Goal: Task Accomplishment & Management: Manage account settings

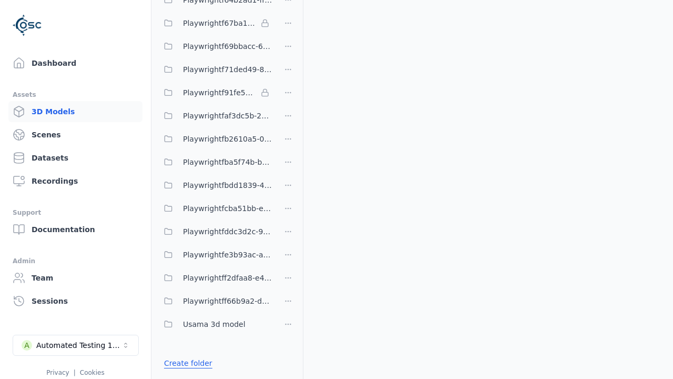
click at [186, 363] on link "Create folder" at bounding box center [188, 363] width 48 height 11
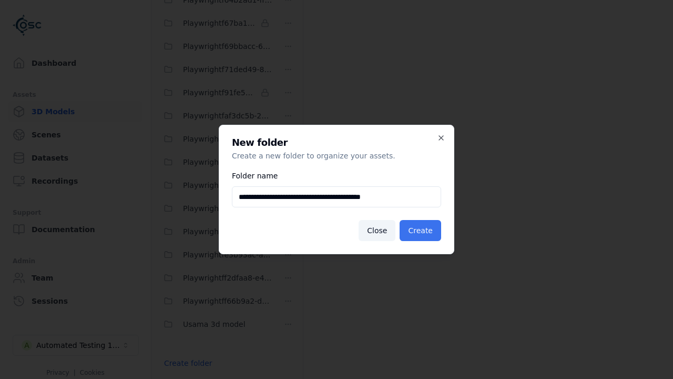
type input "**********"
click at [422, 230] on button "Create" at bounding box center [421, 230] width 42 height 21
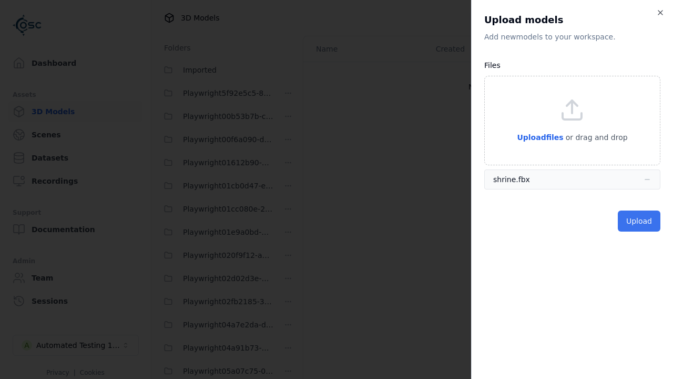
click at [640, 221] on button "Upload" at bounding box center [639, 220] width 43 height 21
